Goal: Find specific page/section: Find specific page/section

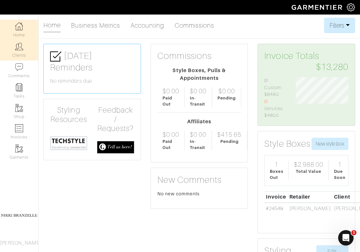
click at [23, 43] on link "Clients" at bounding box center [19, 50] width 38 height 20
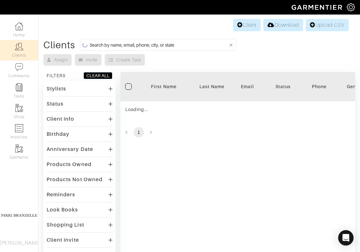
click at [150, 42] on input at bounding box center [159, 45] width 139 height 8
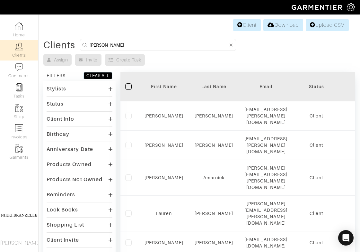
type input "jenny"
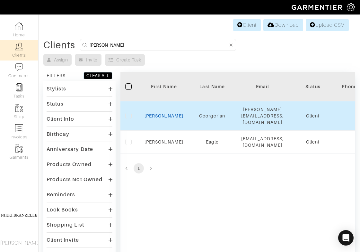
click at [165, 113] on link "Jenny" at bounding box center [164, 115] width 39 height 5
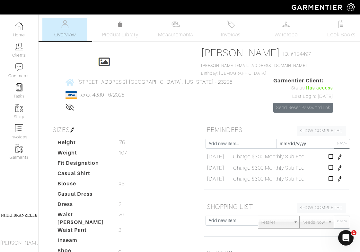
scroll to position [172, 0]
